Goal: Information Seeking & Learning: Learn about a topic

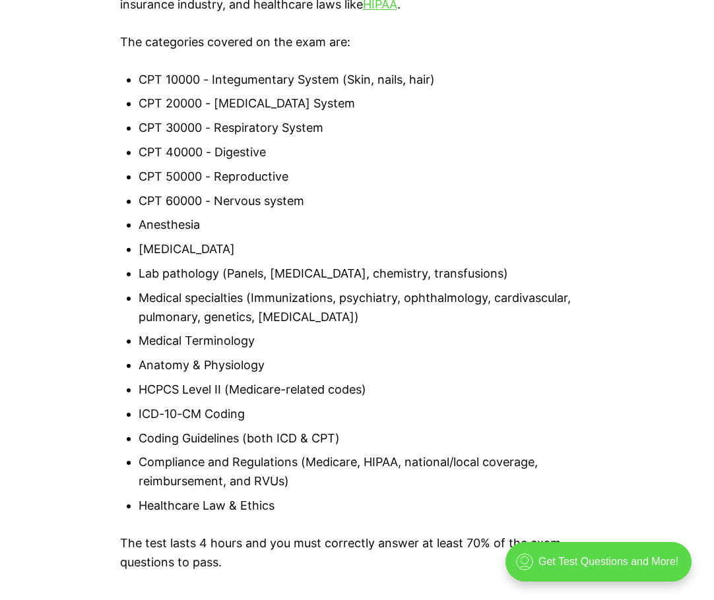
scroll to position [1187, 0]
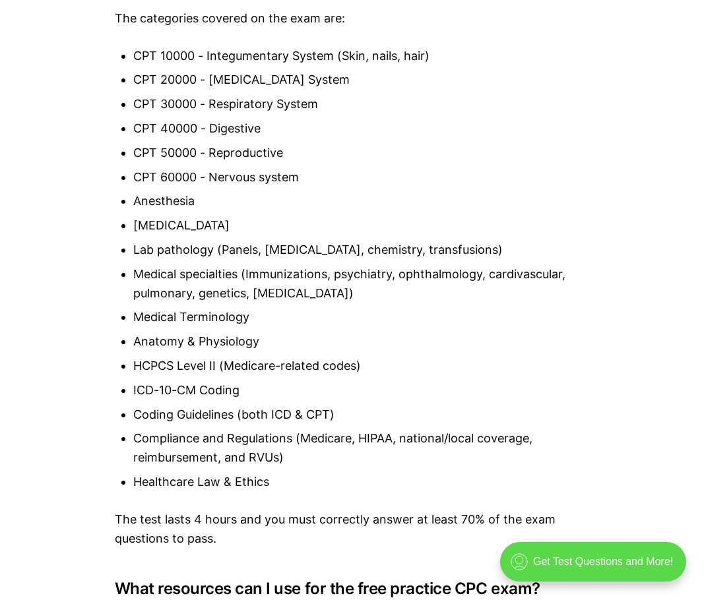
click at [594, 571] on div ".cls-1{fill:none;stroke:currentColor;stroke-linecap:round;stroke-linejoin:round…" at bounding box center [593, 562] width 186 height 40
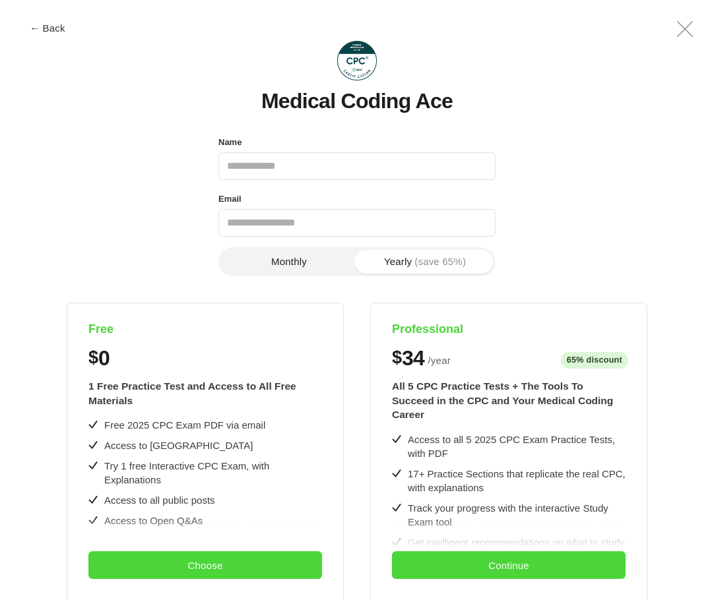
scroll to position [0, 0]
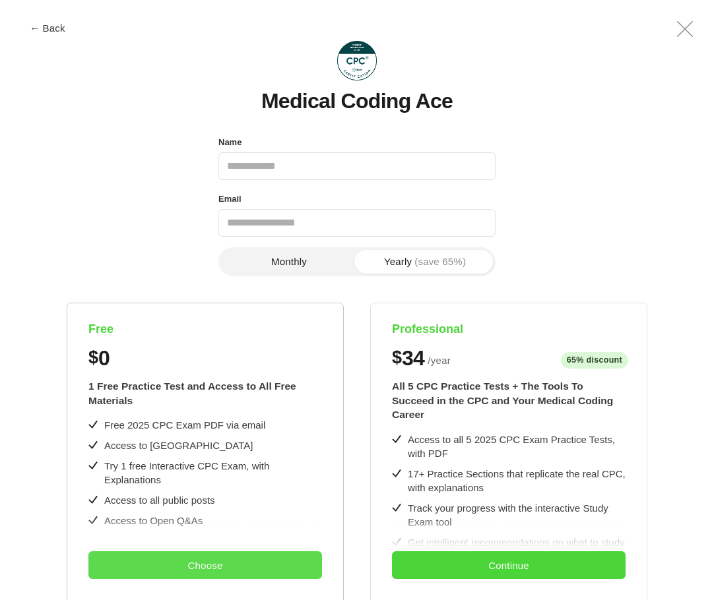
click at [189, 568] on button "Choose" at bounding box center [204, 565] width 233 height 28
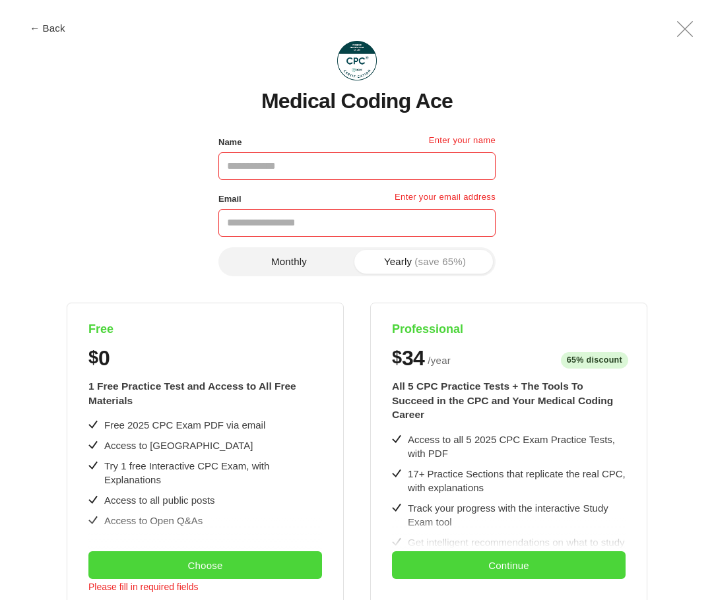
click at [258, 175] on input "Name" at bounding box center [356, 166] width 277 height 28
type input "**********"
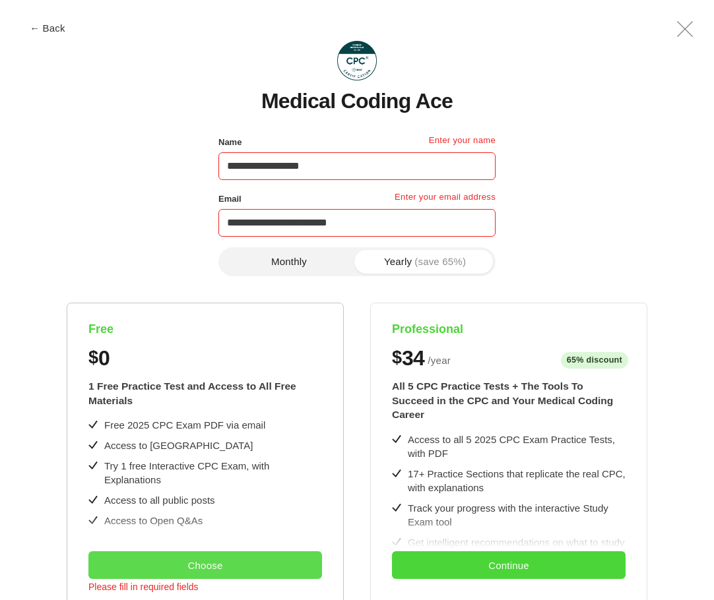
click at [270, 569] on button "Choose" at bounding box center [204, 565] width 233 height 28
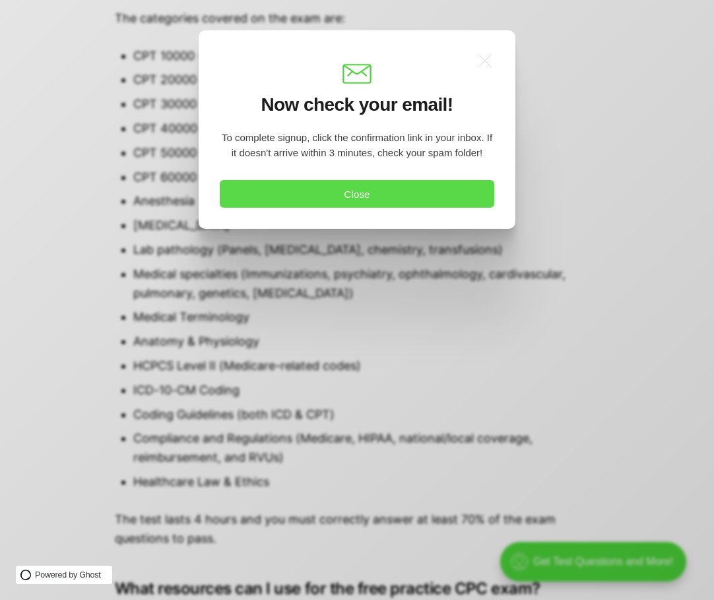
click at [432, 204] on button "Close" at bounding box center [357, 194] width 274 height 28
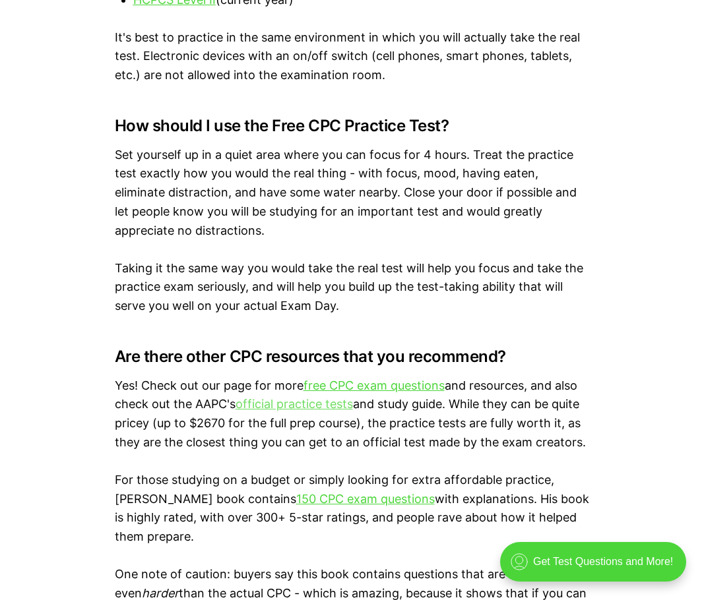
scroll to position [1978, 0]
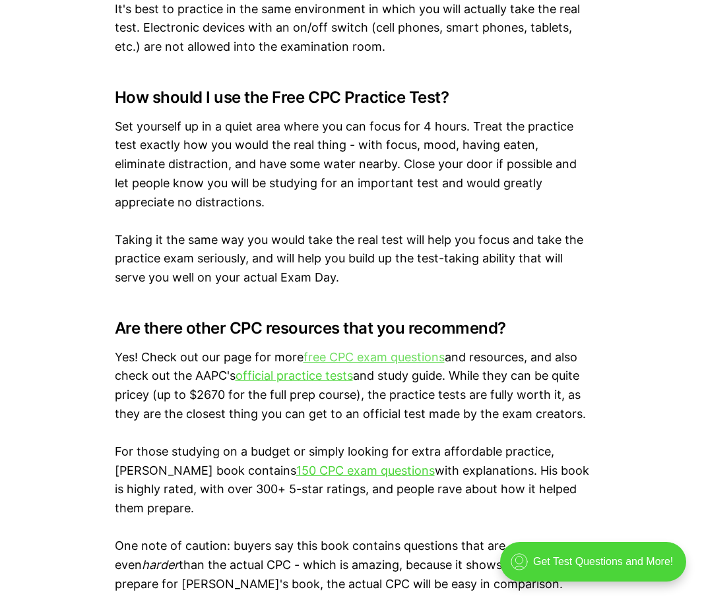
click at [386, 359] on link "free CPC exam questions" at bounding box center [373, 357] width 141 height 14
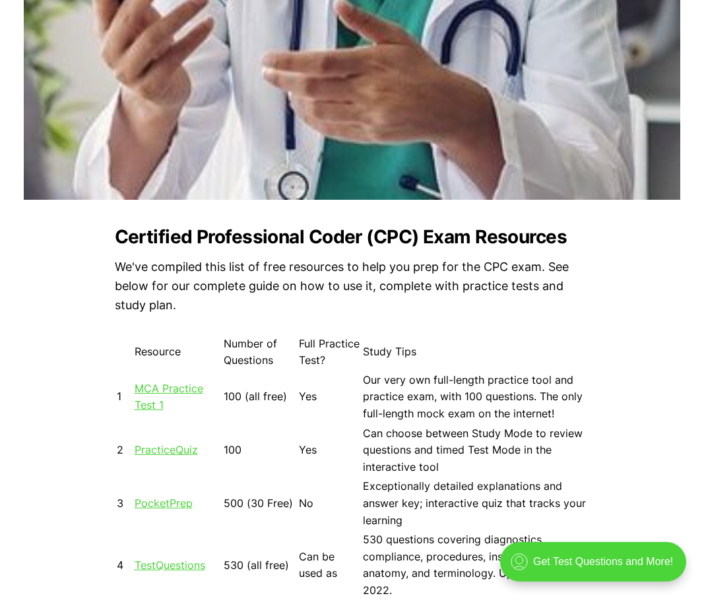
scroll to position [923, 0]
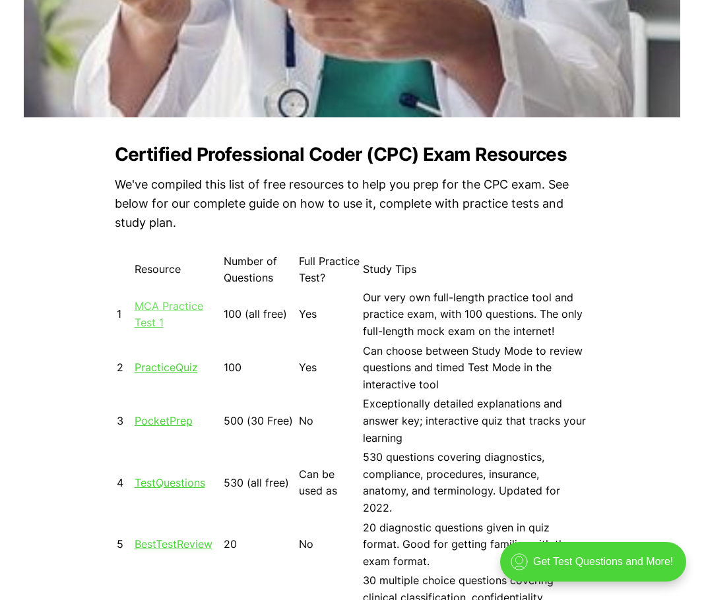
click at [159, 312] on link "MCA Practice Test 1" at bounding box center [169, 314] width 69 height 30
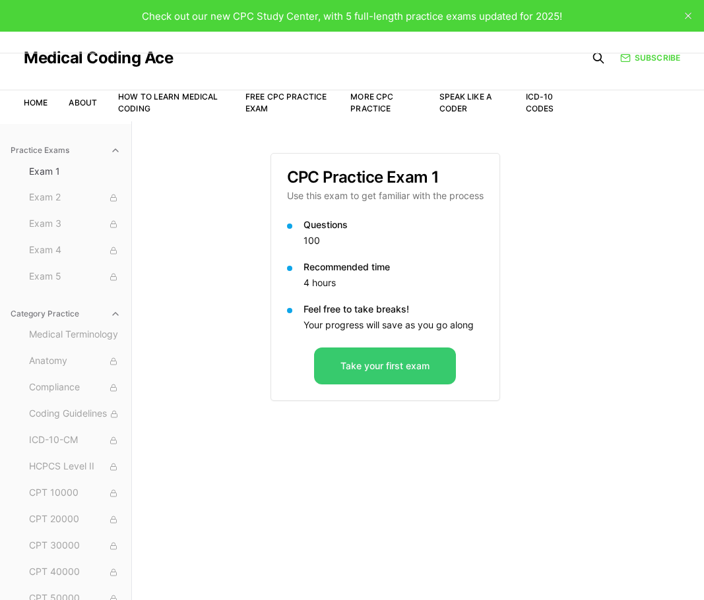
click at [398, 371] on button "Take your first exam" at bounding box center [385, 366] width 142 height 37
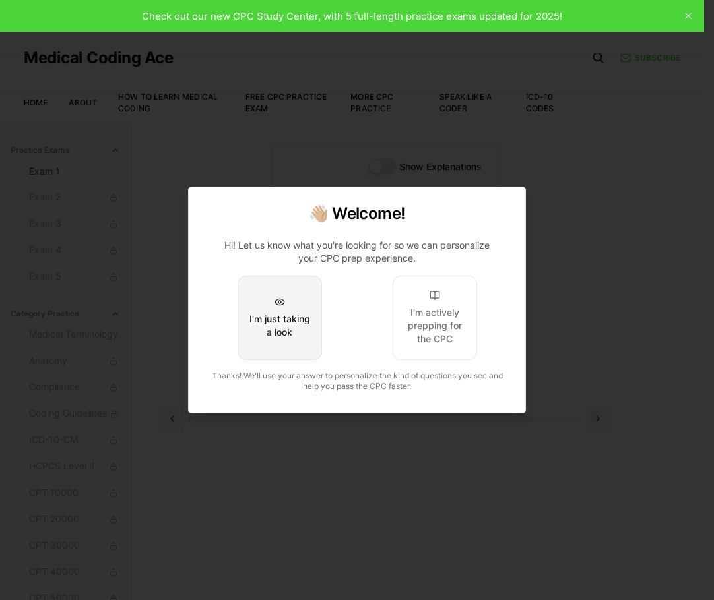
click at [278, 332] on div "I'm just taking a look" at bounding box center [280, 326] width 62 height 26
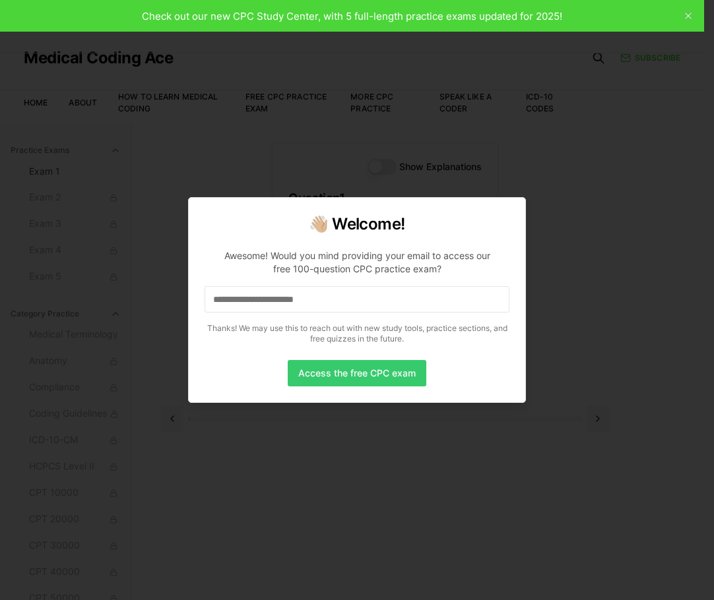
click at [324, 377] on button "Access the free CPC exam" at bounding box center [357, 373] width 138 height 26
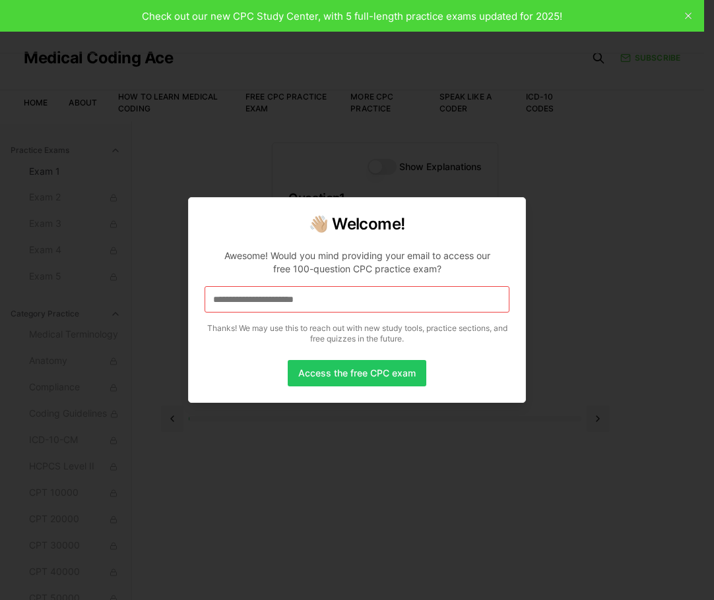
click at [319, 301] on input at bounding box center [356, 299] width 305 height 26
click at [337, 378] on button "Access the free CPC exam" at bounding box center [357, 373] width 138 height 26
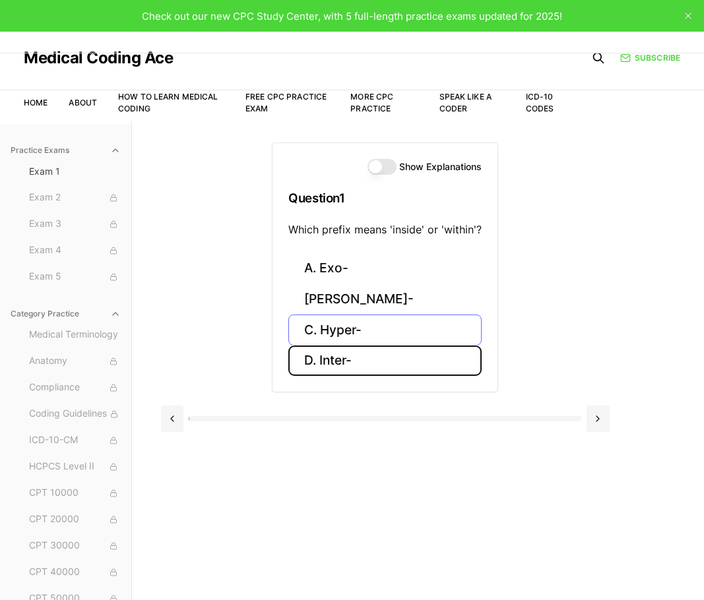
click at [340, 356] on button "D. Inter-" at bounding box center [384, 361] width 193 height 31
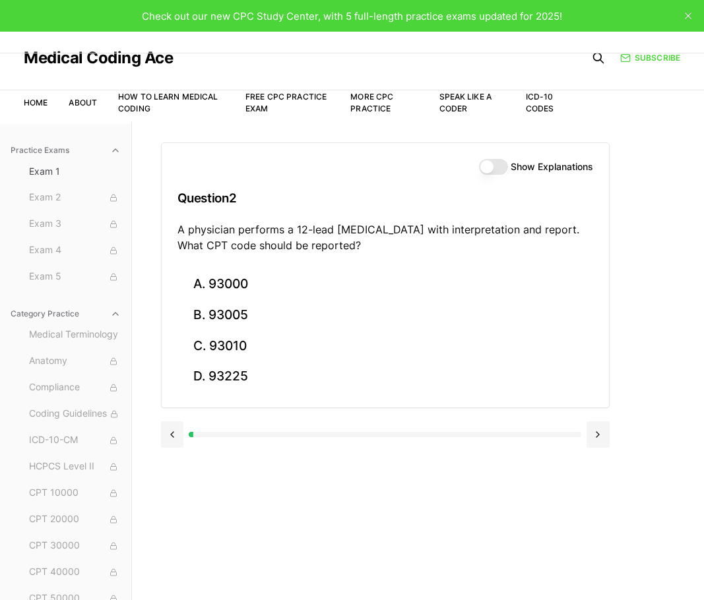
click at [499, 165] on button "Show Explanations" at bounding box center [493, 167] width 29 height 16
click at [164, 436] on button at bounding box center [172, 434] width 23 height 26
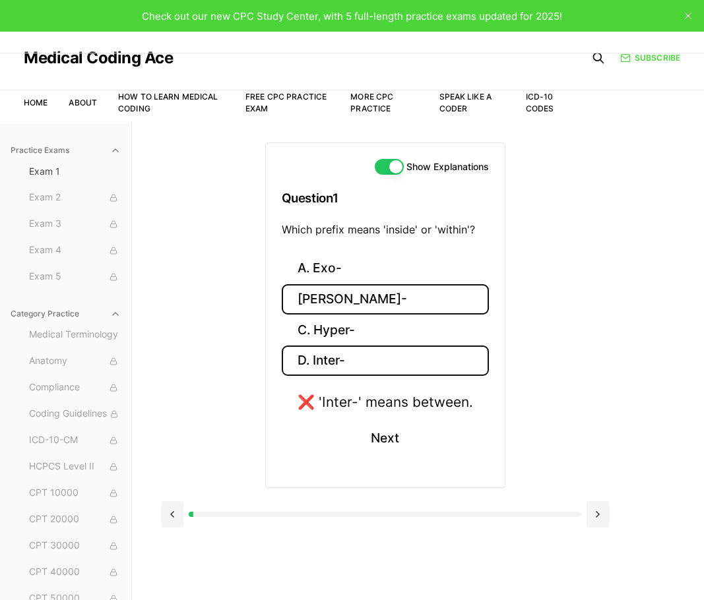
click at [341, 293] on button "B. Endo-" at bounding box center [385, 299] width 207 height 31
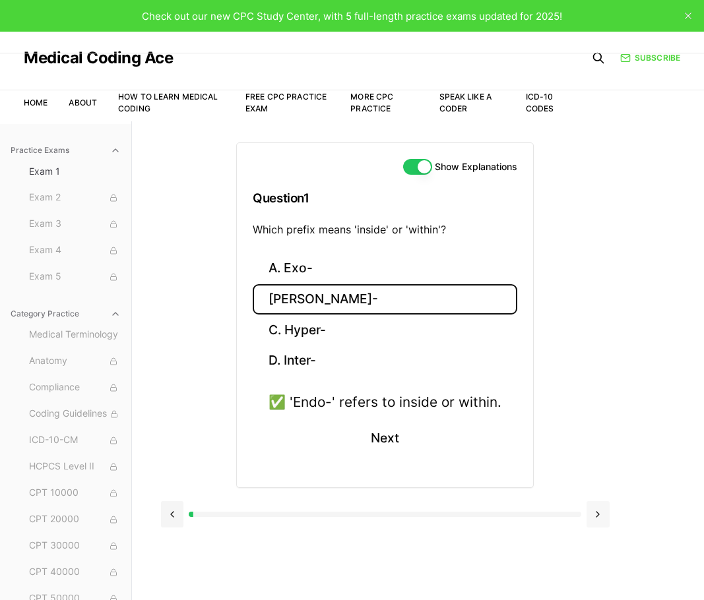
click at [595, 512] on button at bounding box center [597, 514] width 23 height 26
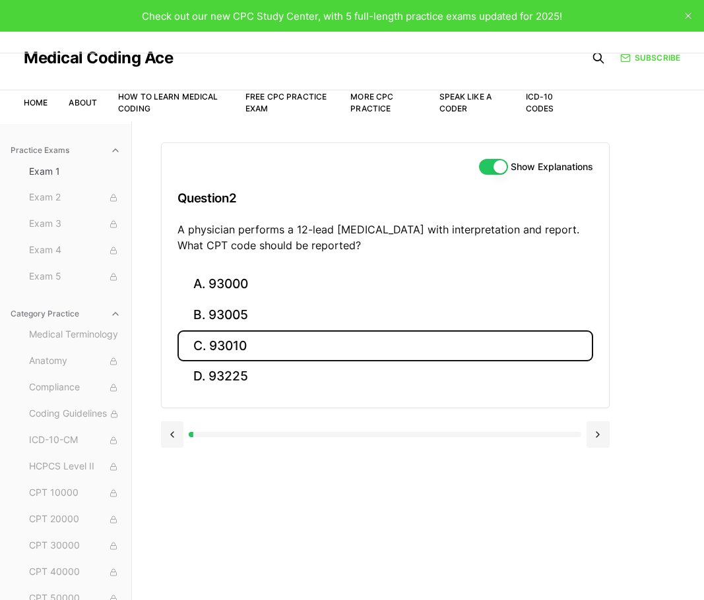
click at [242, 353] on button "C. 93010" at bounding box center [384, 345] width 415 height 31
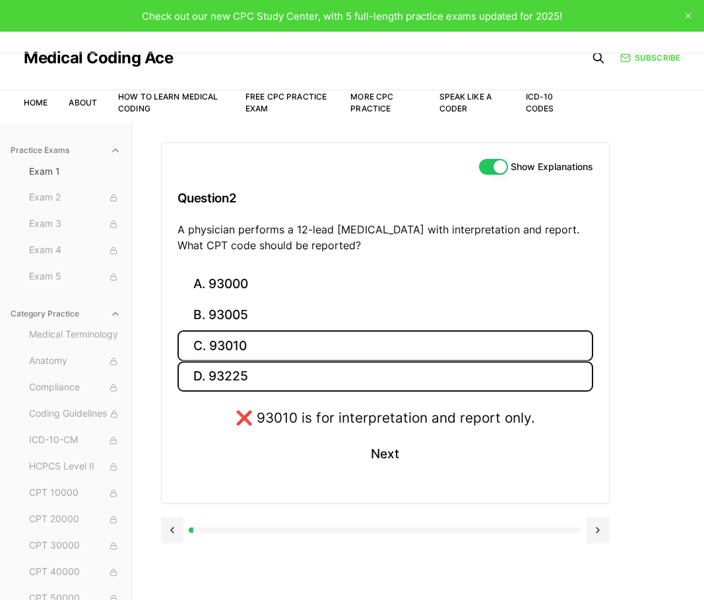
click at [238, 372] on button "D. 93225" at bounding box center [384, 376] width 415 height 31
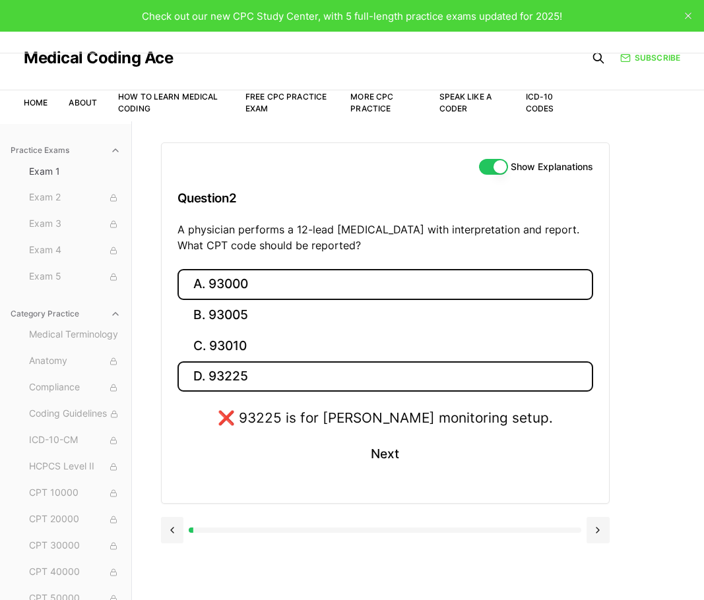
click at [229, 287] on button "A. 93000" at bounding box center [384, 284] width 415 height 31
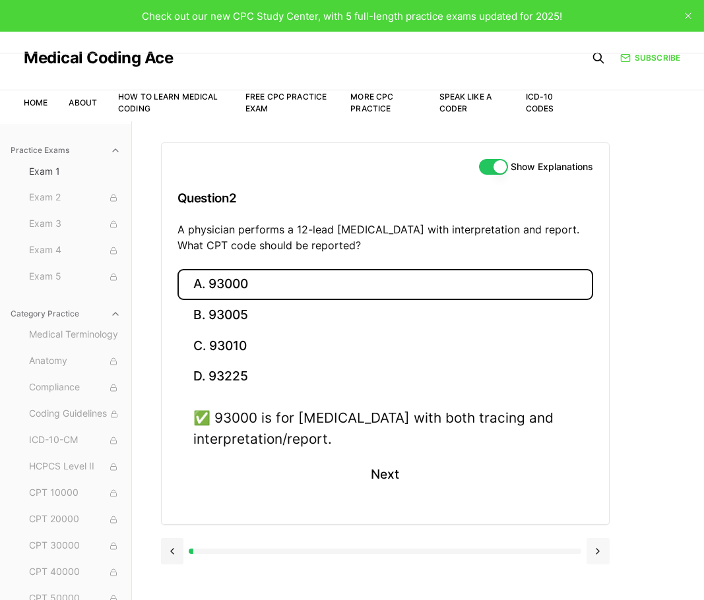
click at [599, 553] on button at bounding box center [597, 551] width 23 height 26
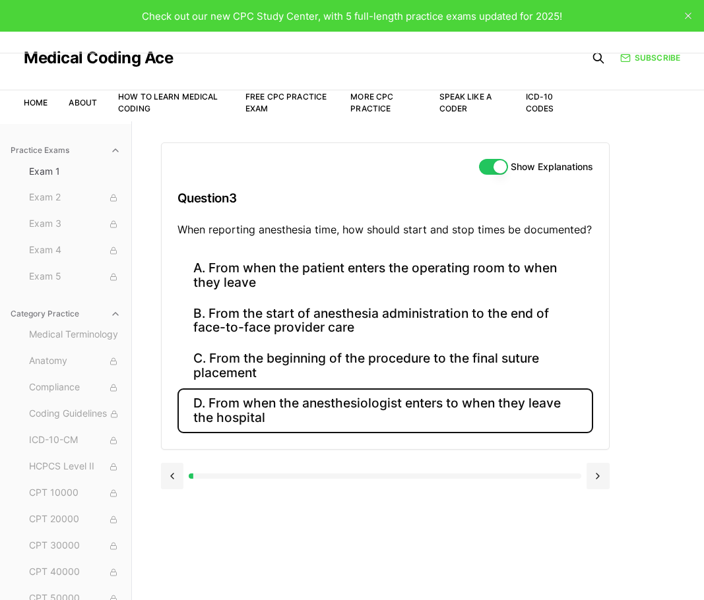
click at [381, 406] on button "D. From when the anesthesiologist enters to when they leave the hospital" at bounding box center [384, 410] width 415 height 45
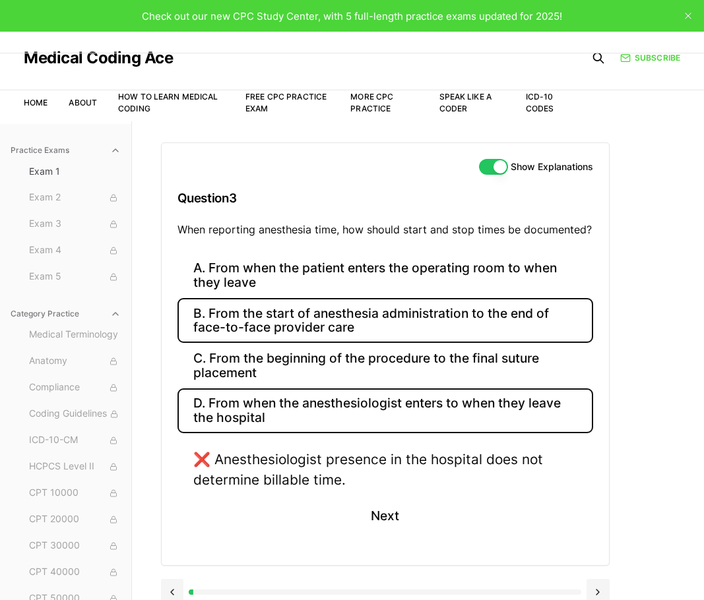
click at [355, 317] on button "B. From the start of anesthesia administration to the end of face-to-face provi…" at bounding box center [384, 320] width 415 height 45
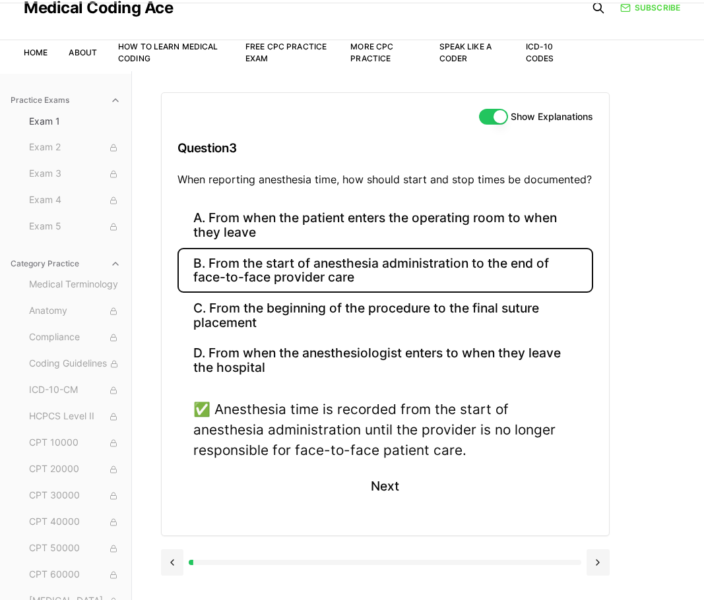
scroll to position [121, 0]
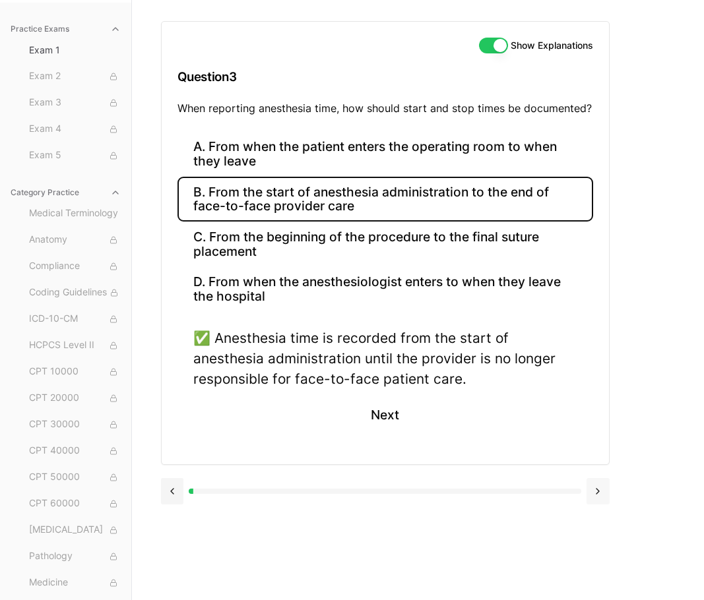
click at [591, 489] on button at bounding box center [597, 491] width 23 height 26
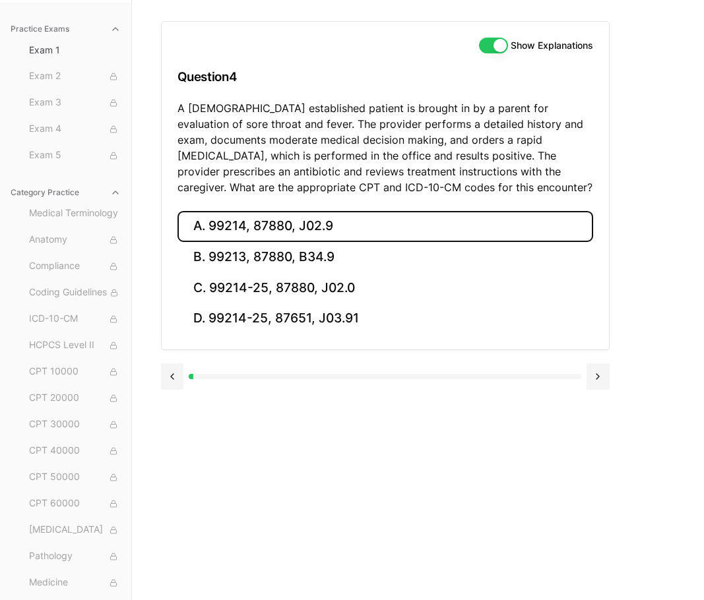
click at [266, 237] on button "A. 99214, 87880, J02.9" at bounding box center [384, 226] width 415 height 31
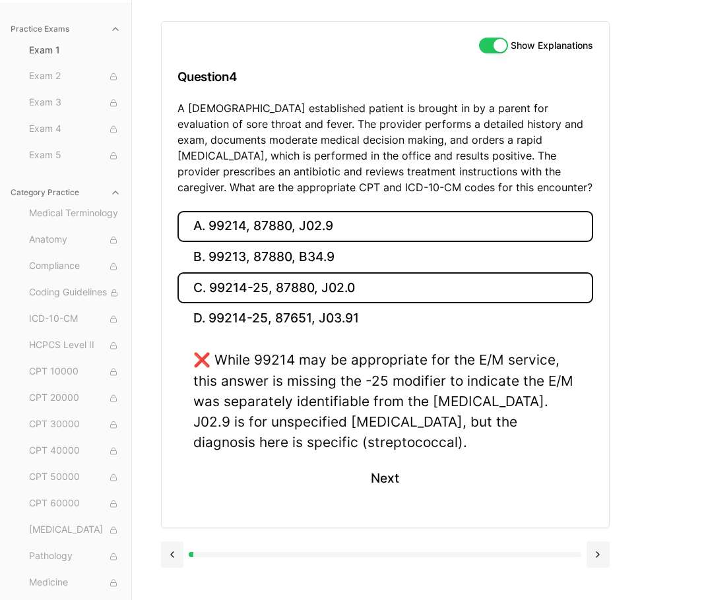
click at [304, 276] on button "C. 99214-25, 87880, J02.0" at bounding box center [384, 287] width 415 height 31
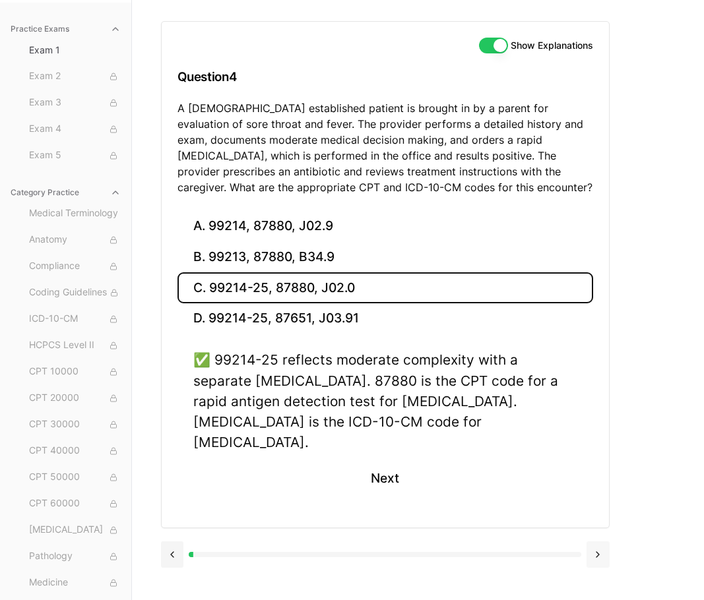
click at [598, 541] on button at bounding box center [597, 554] width 23 height 26
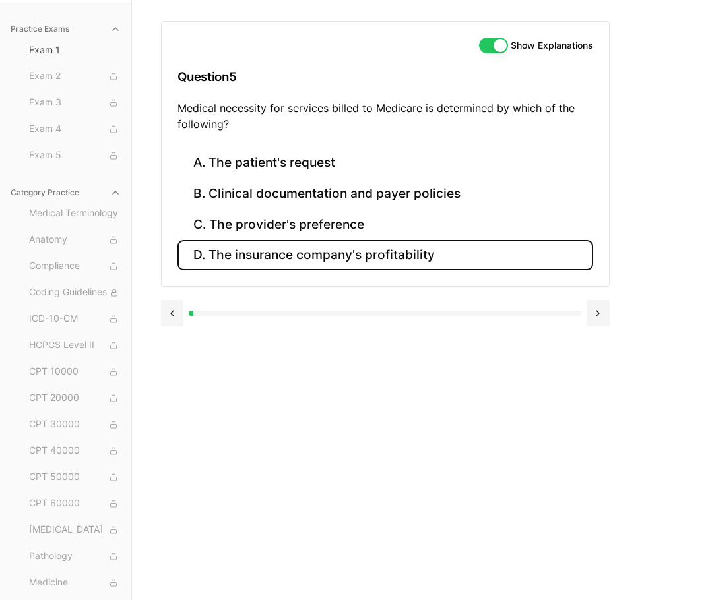
click at [324, 259] on button "D. The insurance company's profitability" at bounding box center [384, 255] width 415 height 31
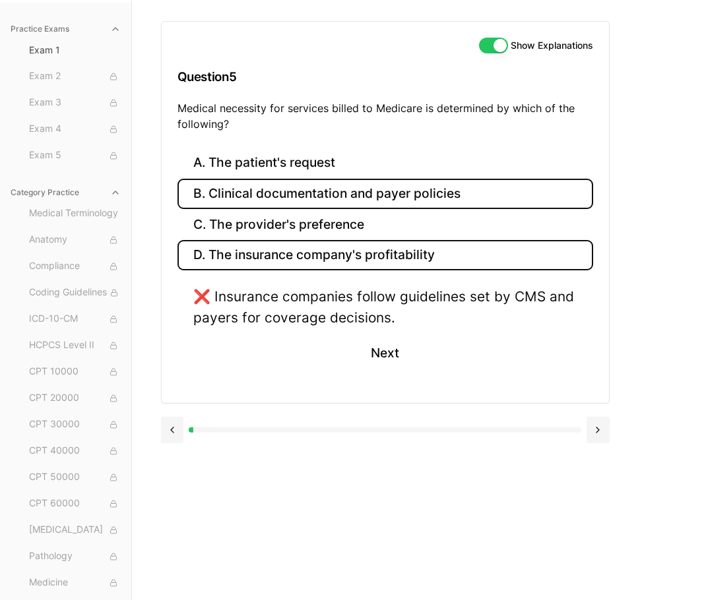
click at [316, 193] on button "B. Clinical documentation and payer policies" at bounding box center [384, 194] width 415 height 31
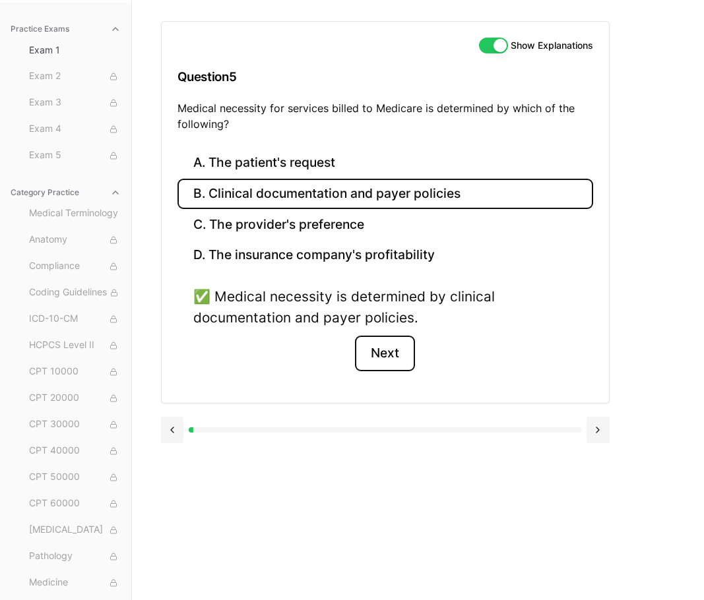
click at [409, 359] on button "Next" at bounding box center [385, 354] width 60 height 36
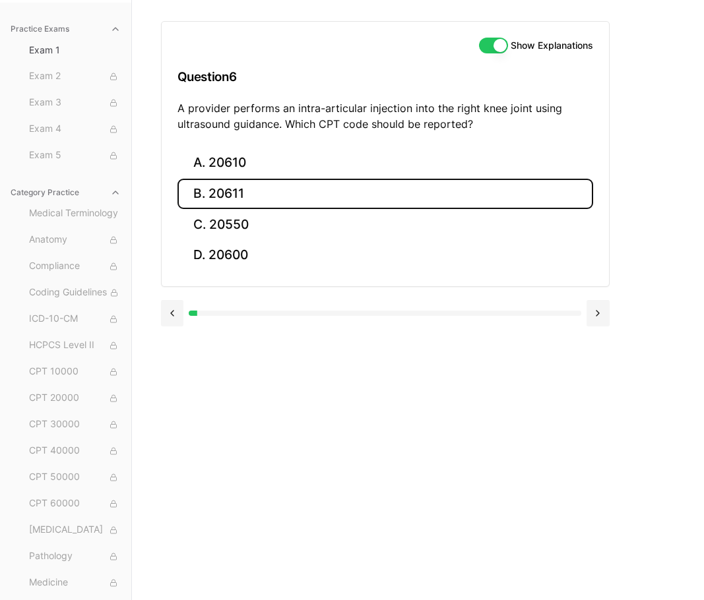
click at [232, 193] on button "B. 20611" at bounding box center [384, 194] width 415 height 31
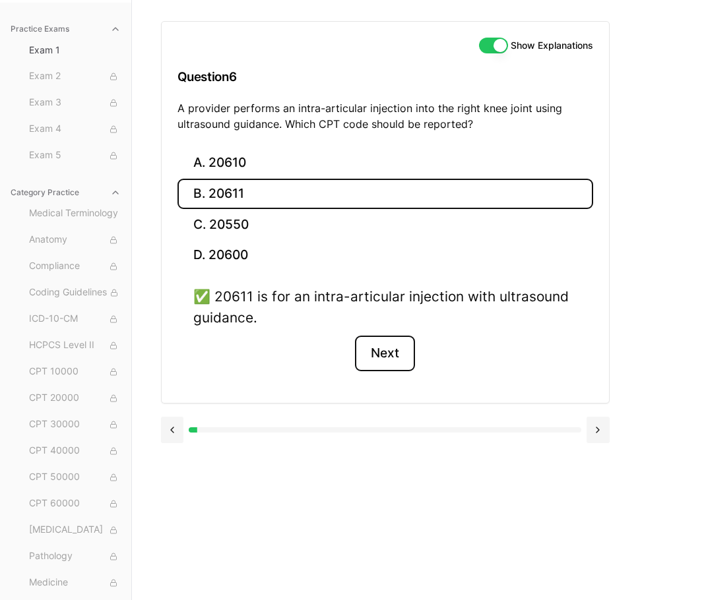
click at [398, 355] on button "Next" at bounding box center [385, 354] width 60 height 36
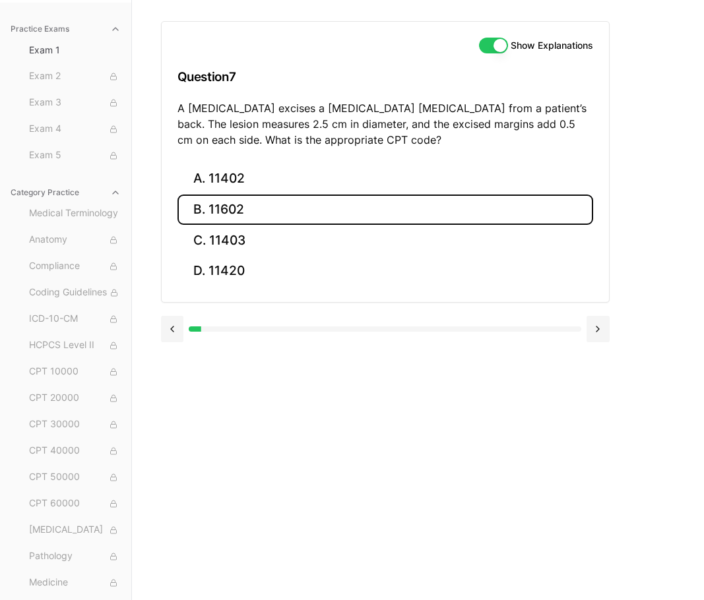
click at [233, 206] on button "B. 11602" at bounding box center [384, 210] width 415 height 31
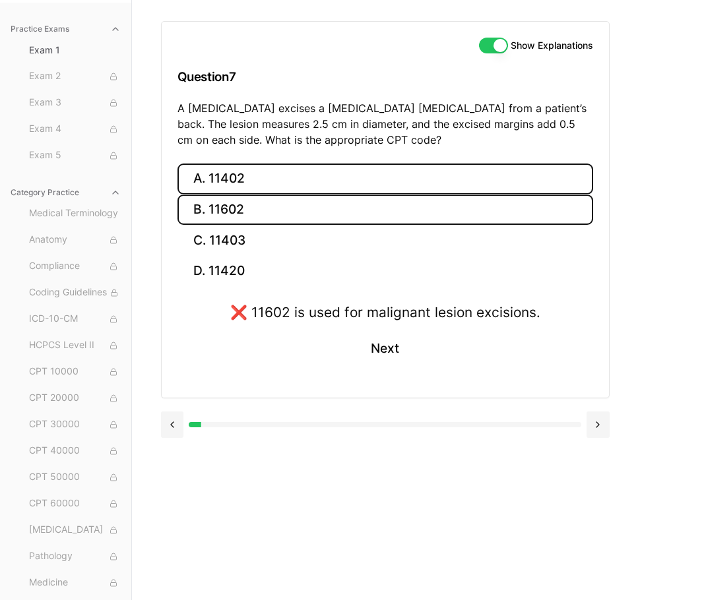
click at [226, 168] on button "A. 11402" at bounding box center [384, 179] width 415 height 31
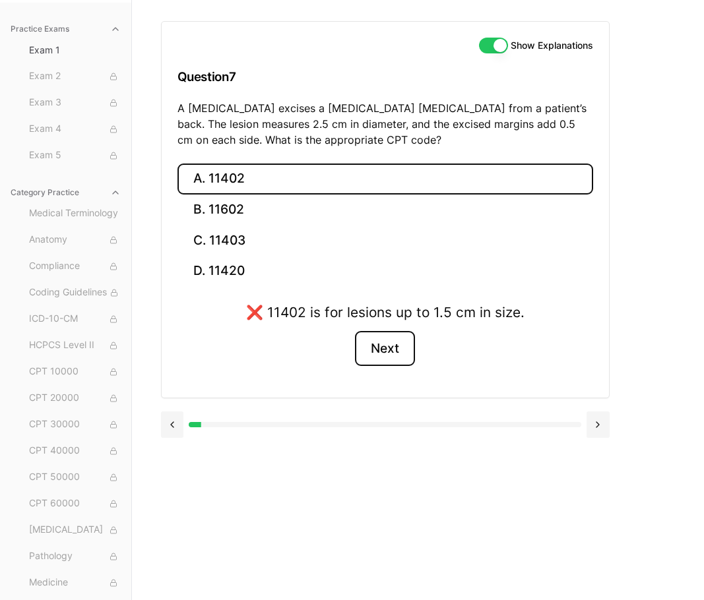
click at [378, 356] on button "Next" at bounding box center [385, 349] width 60 height 36
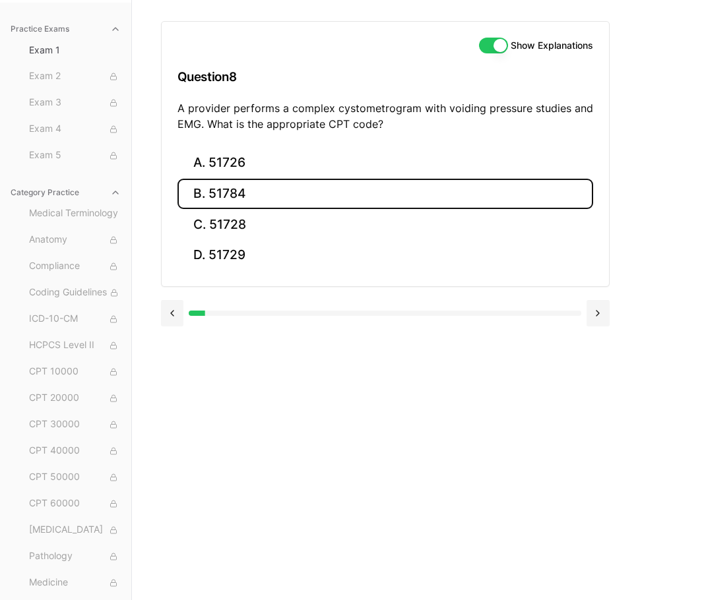
click at [218, 201] on button "B. 51784" at bounding box center [384, 194] width 415 height 31
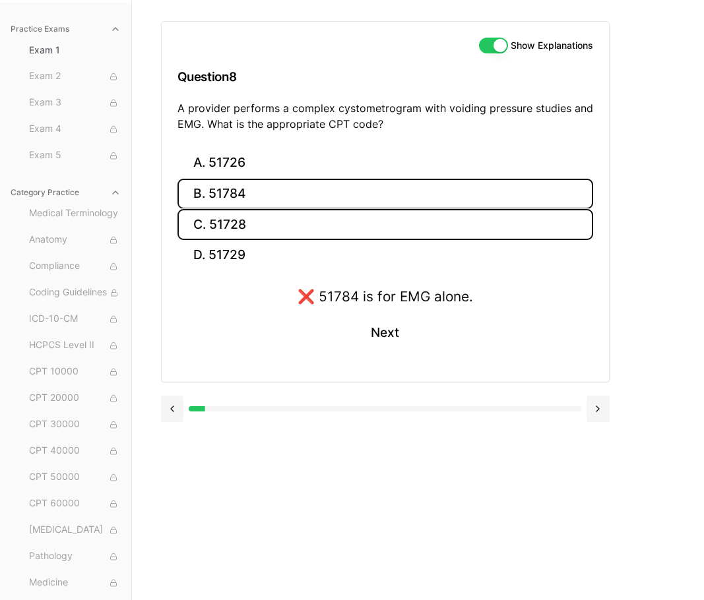
click at [225, 226] on button "C. 51728" at bounding box center [384, 224] width 415 height 31
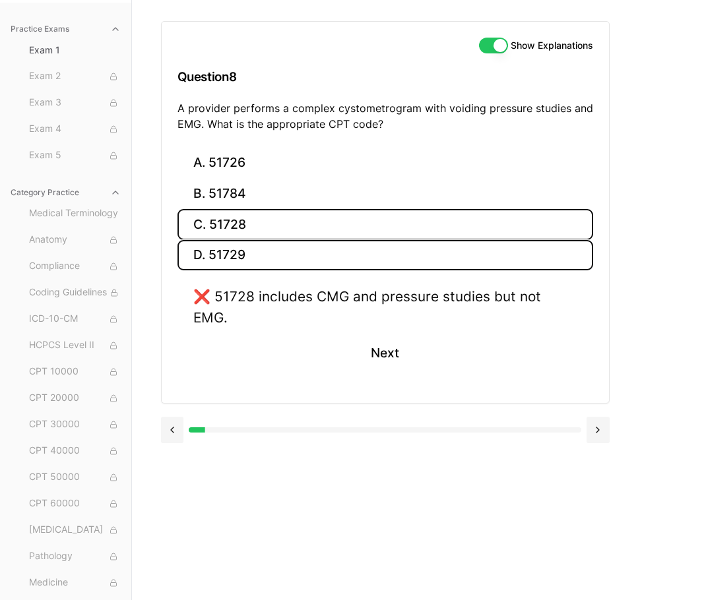
click at [235, 260] on button "D. 51729" at bounding box center [384, 255] width 415 height 31
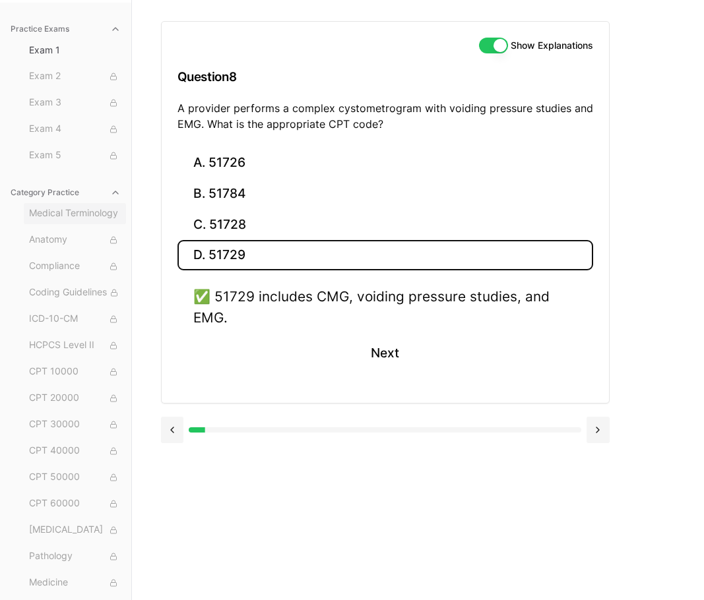
click at [54, 218] on span "Medical Terminology" at bounding box center [75, 213] width 92 height 15
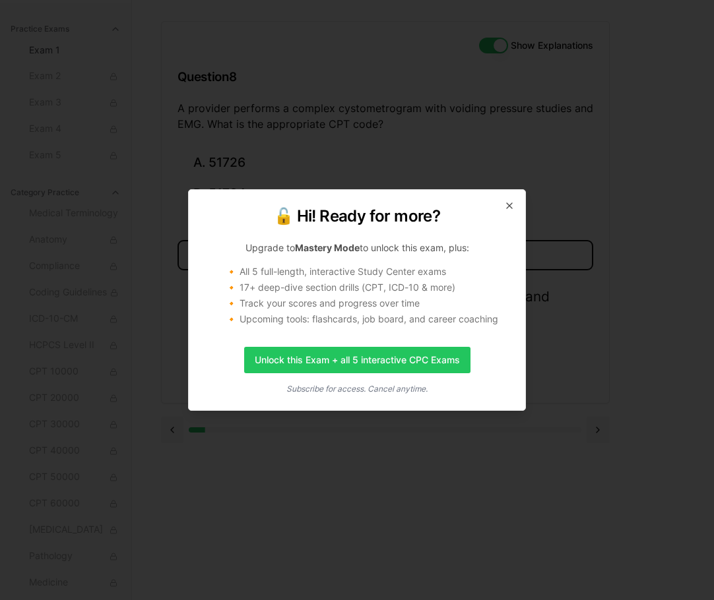
click at [516, 200] on div "🔓 Hi! Ready for more? Upgrade to Mastery Mode to unlock this exam, plus: 🔸 All …" at bounding box center [357, 300] width 338 height 222
click at [514, 200] on icon "button" at bounding box center [509, 205] width 11 height 11
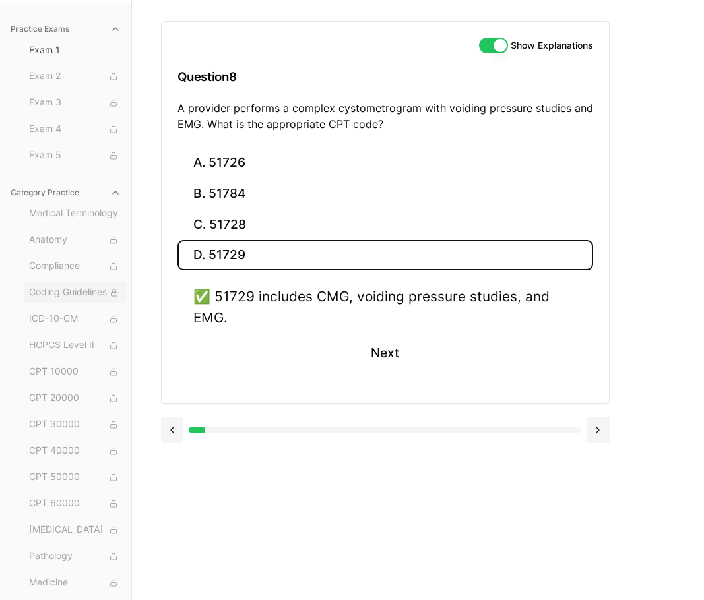
click at [90, 293] on span "Coding Guidelines" at bounding box center [75, 293] width 92 height 15
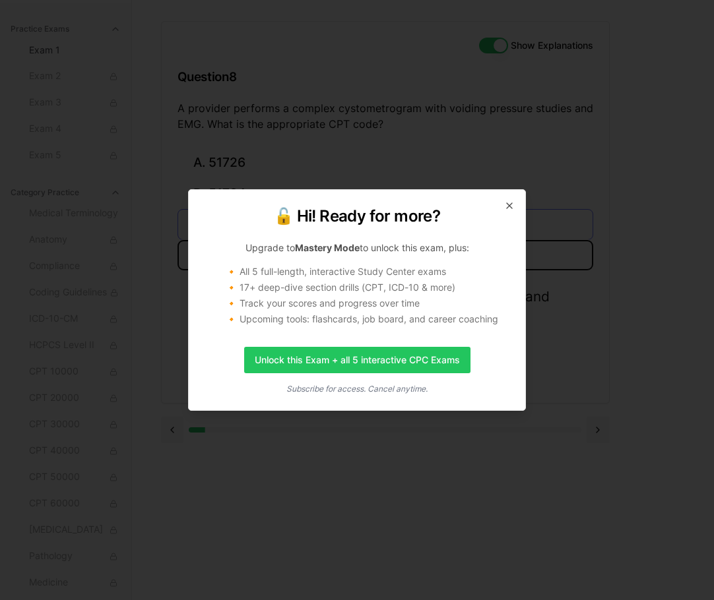
click at [510, 209] on icon "button" at bounding box center [509, 205] width 11 height 11
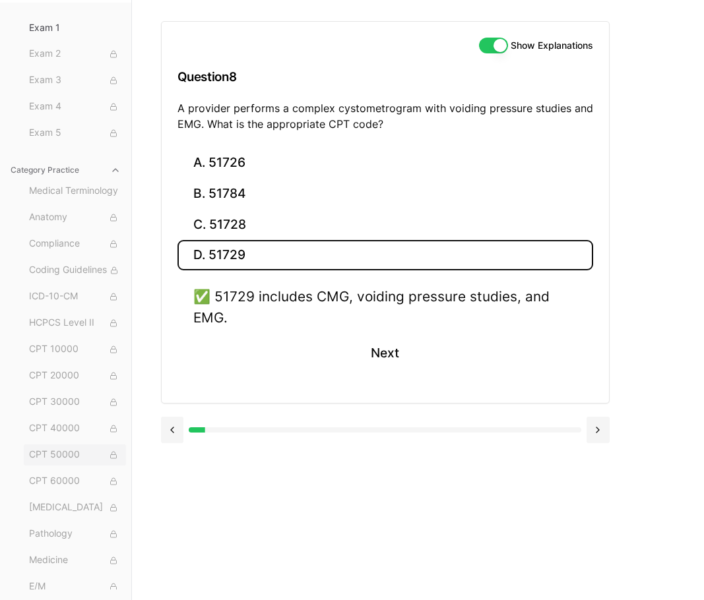
scroll to position [0, 0]
